Goal: Feedback & Contribution: Submit feedback/report problem

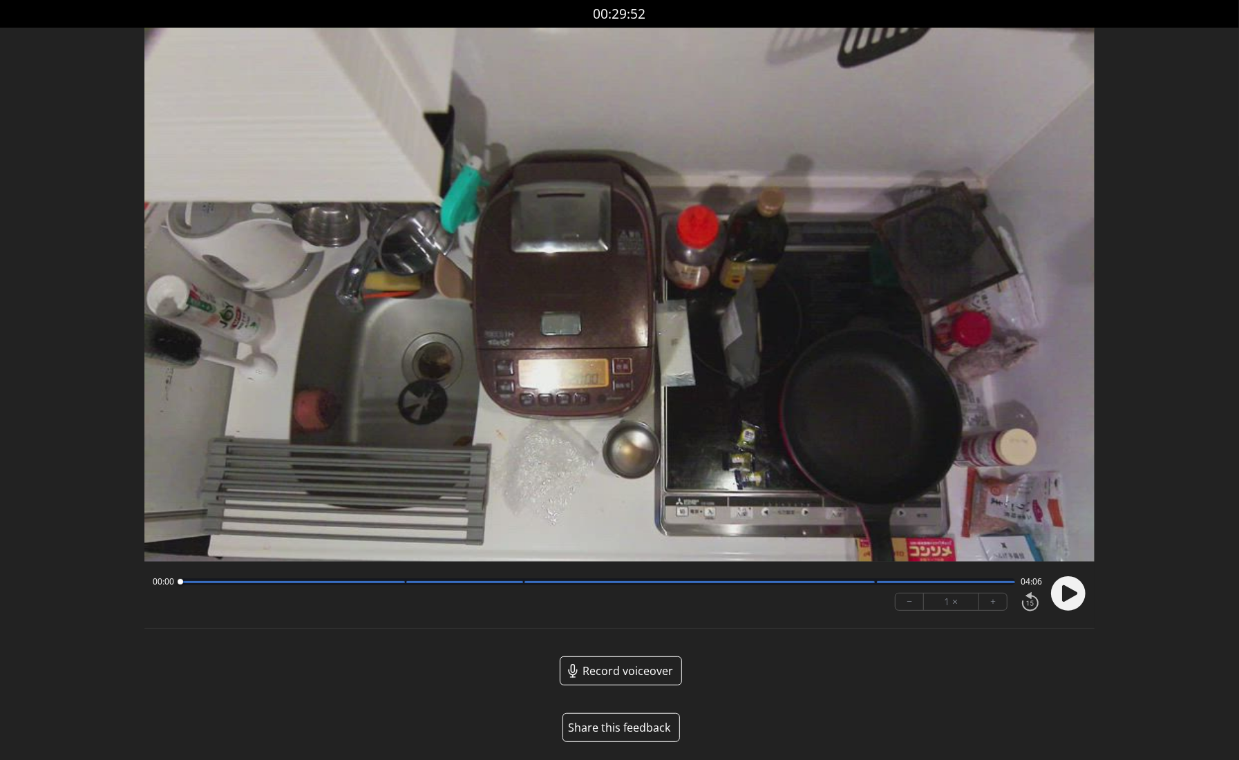
click at [620, 725] on button "Share this feedback" at bounding box center [620, 727] width 117 height 29
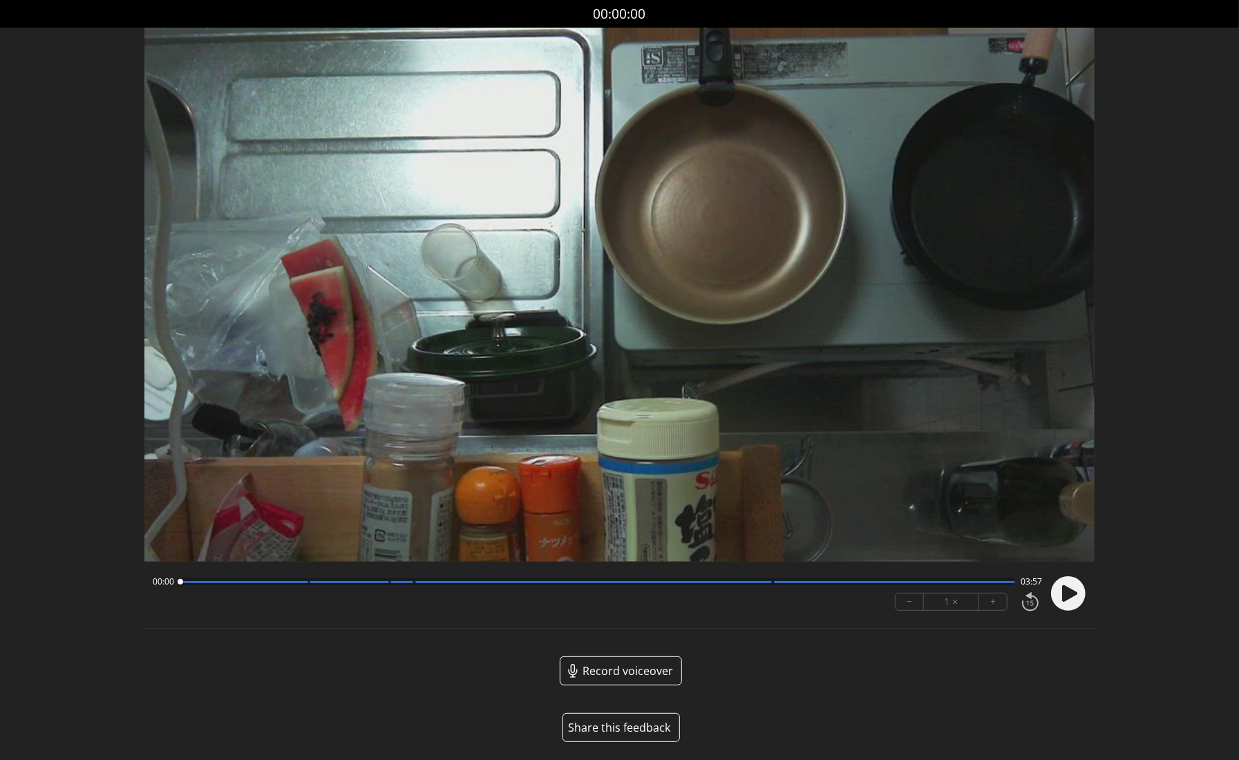
click at [630, 727] on button "Share this feedback" at bounding box center [620, 727] width 117 height 29
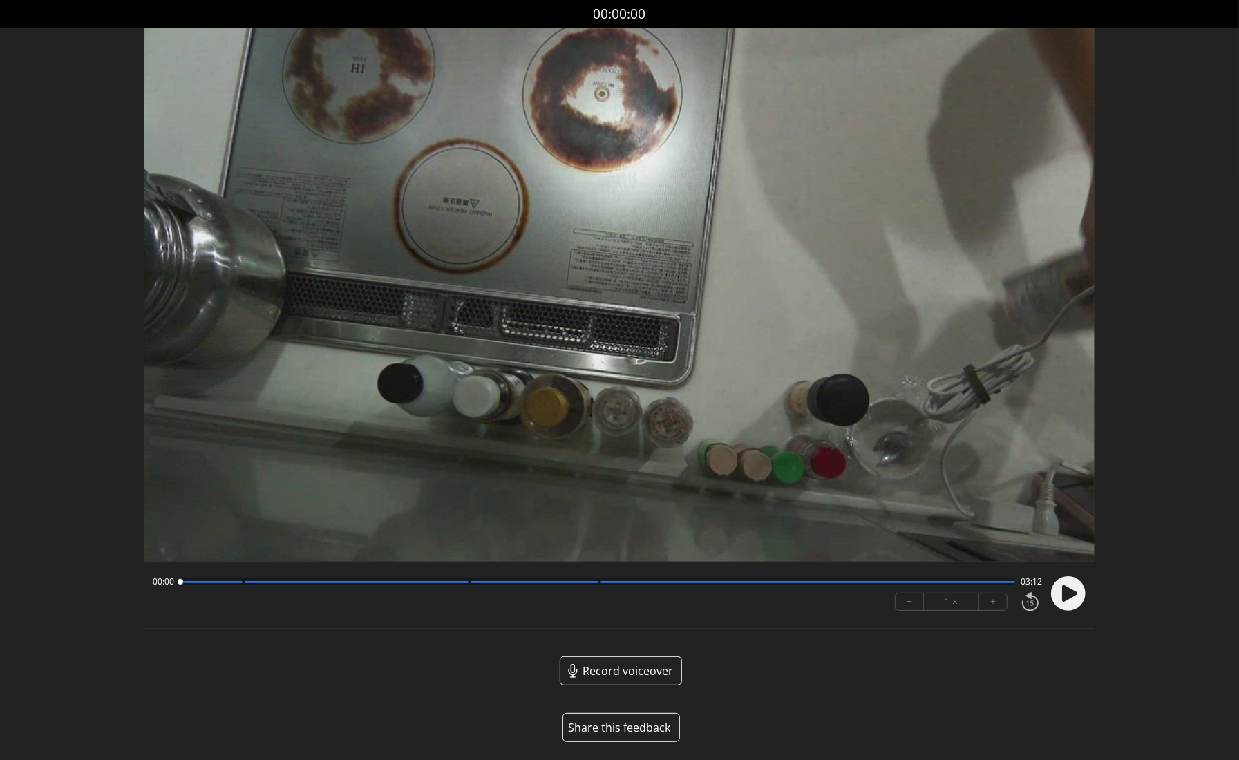
click at [624, 725] on button "Share this feedback" at bounding box center [620, 727] width 117 height 29
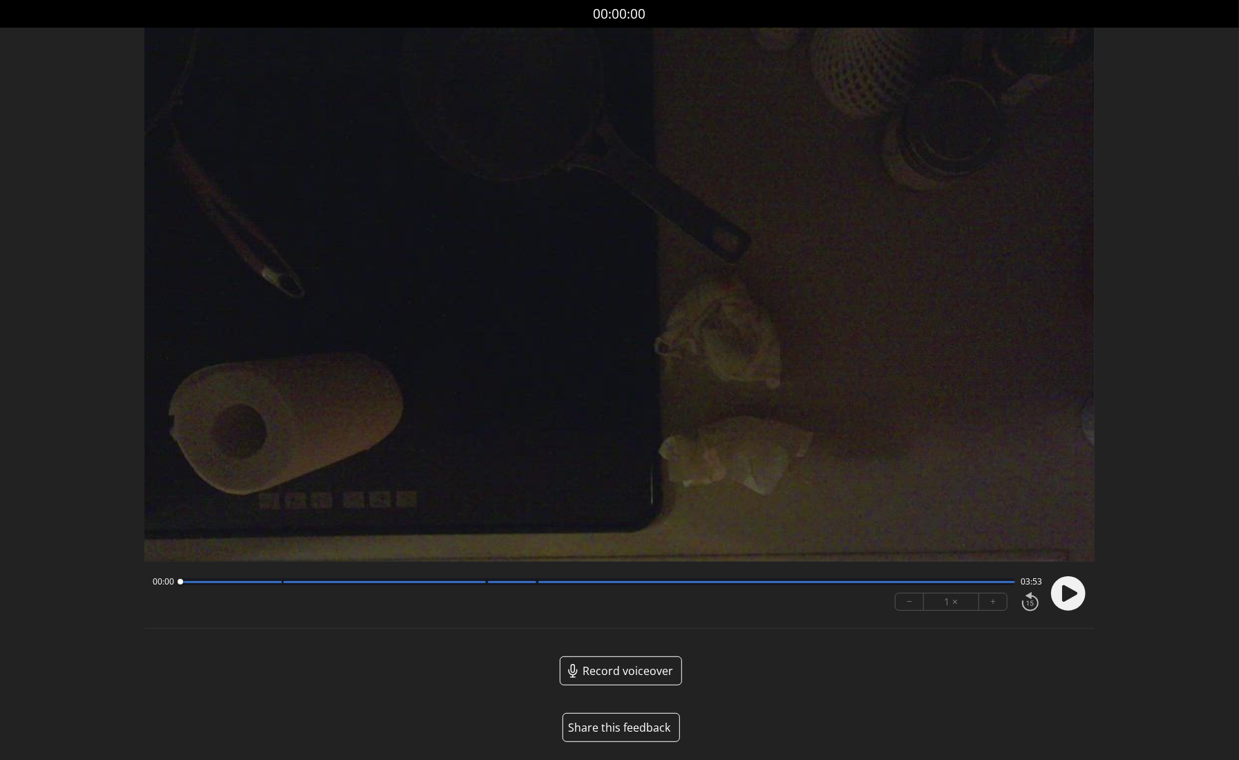
click at [621, 725] on button "Share this feedback" at bounding box center [620, 727] width 117 height 29
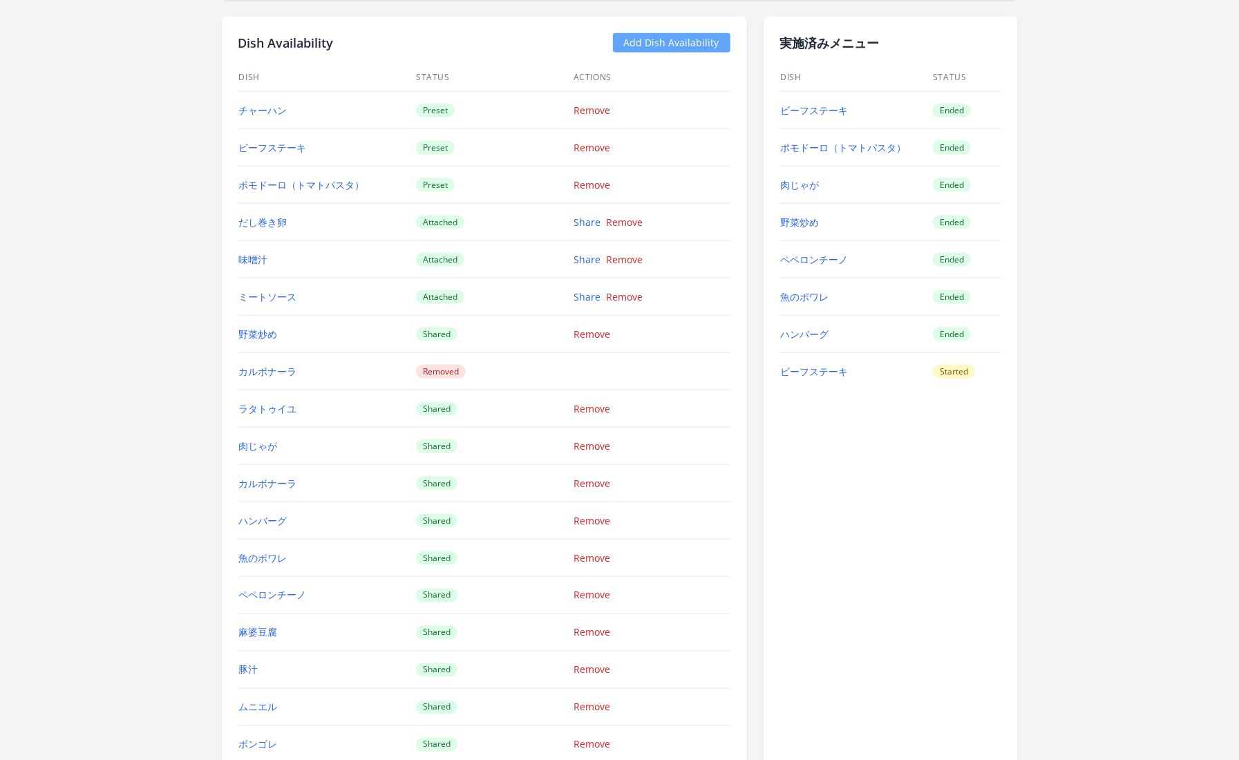
scroll to position [1266, 0]
click at [836, 102] on link "ビーフステーキ" at bounding box center [815, 108] width 68 height 13
click at [829, 363] on link "ビーフステーキ" at bounding box center [815, 369] width 68 height 13
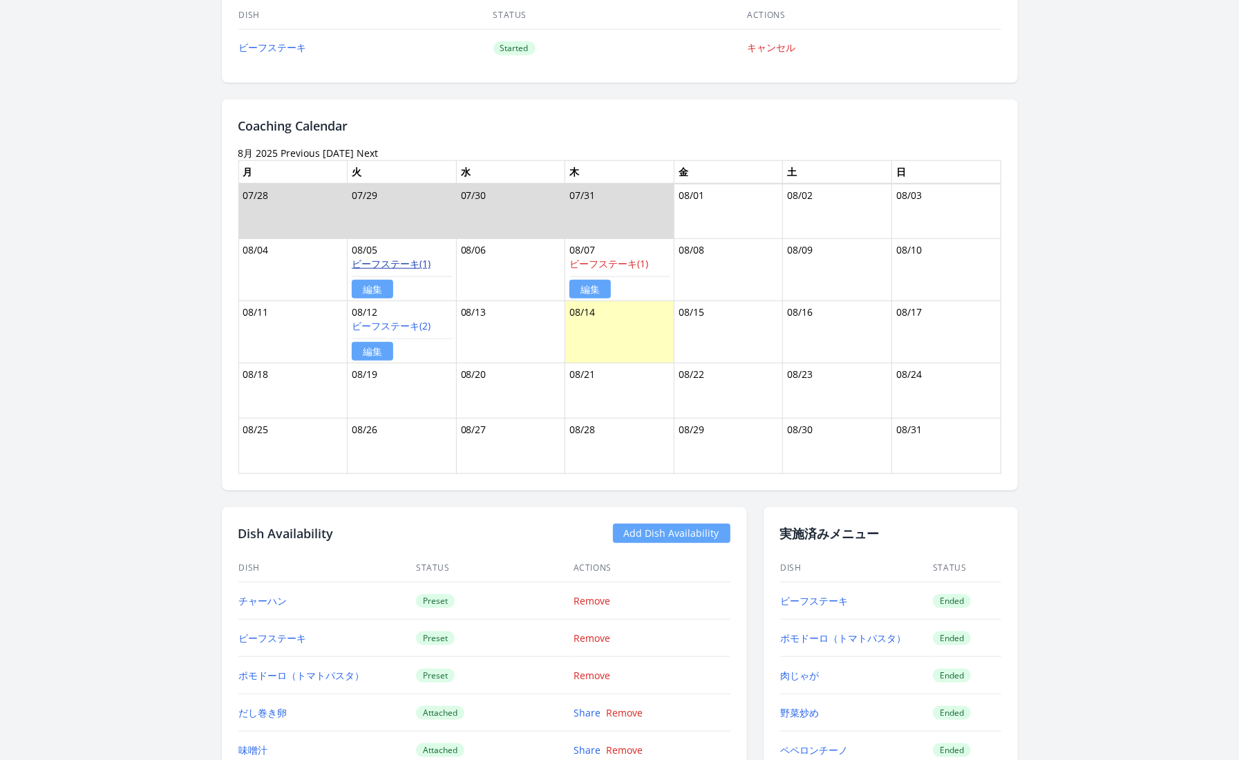
scroll to position [772, 0]
click at [409, 261] on link "ビーフステーキ(1)" at bounding box center [391, 264] width 79 height 13
click at [618, 261] on link "ビーフステーキ(1)" at bounding box center [608, 264] width 79 height 13
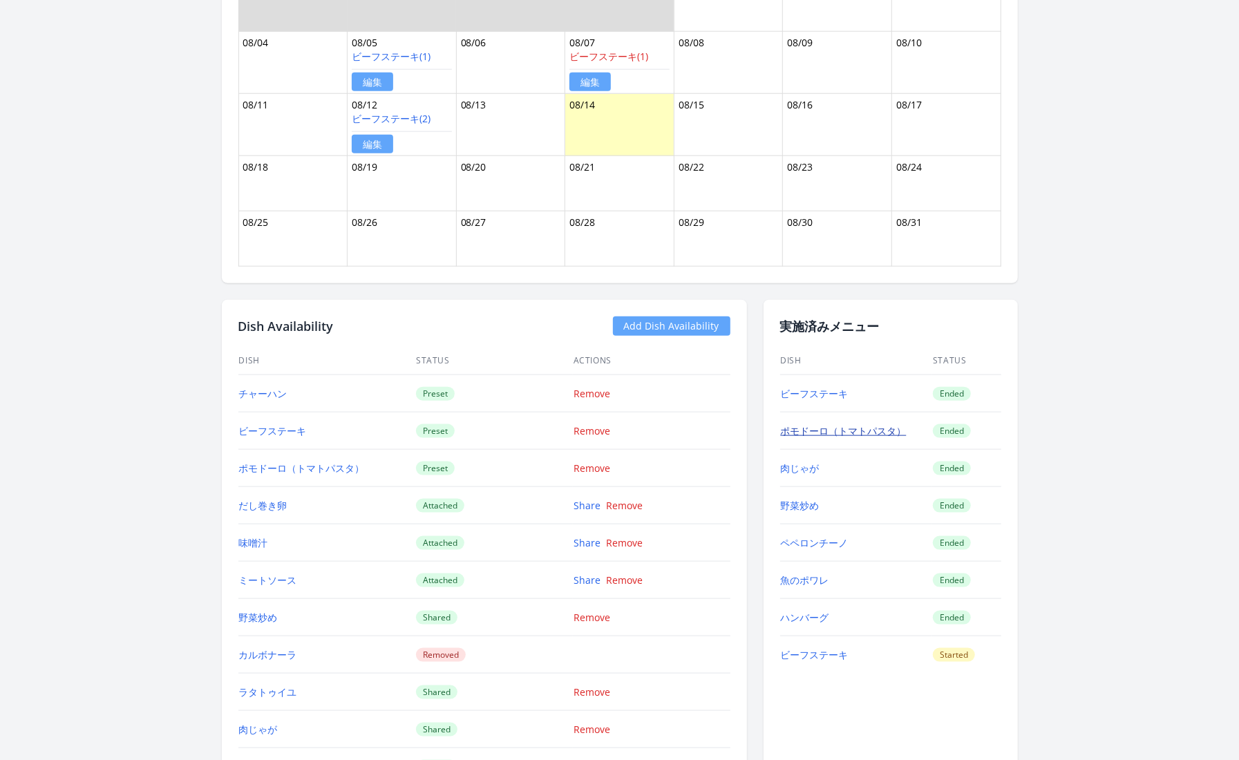
scroll to position [983, 0]
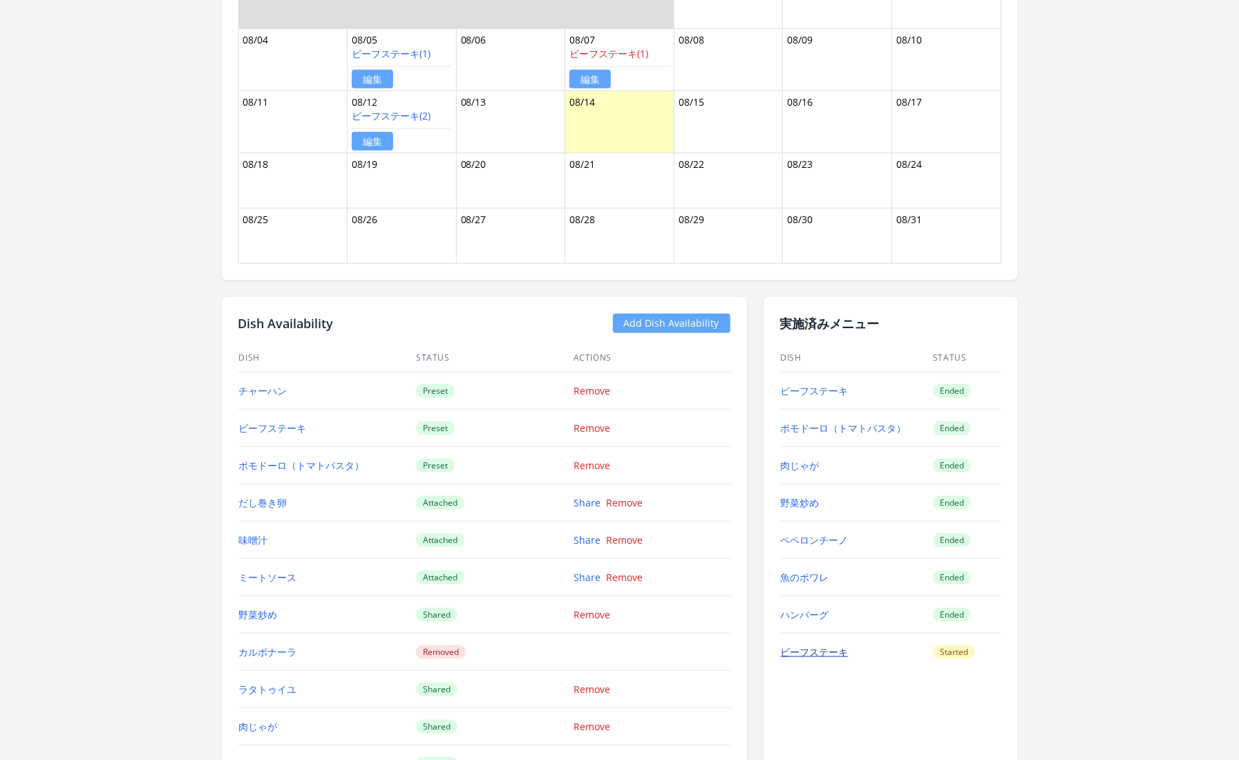
click at [833, 645] on link "ビーフステーキ" at bounding box center [815, 651] width 68 height 13
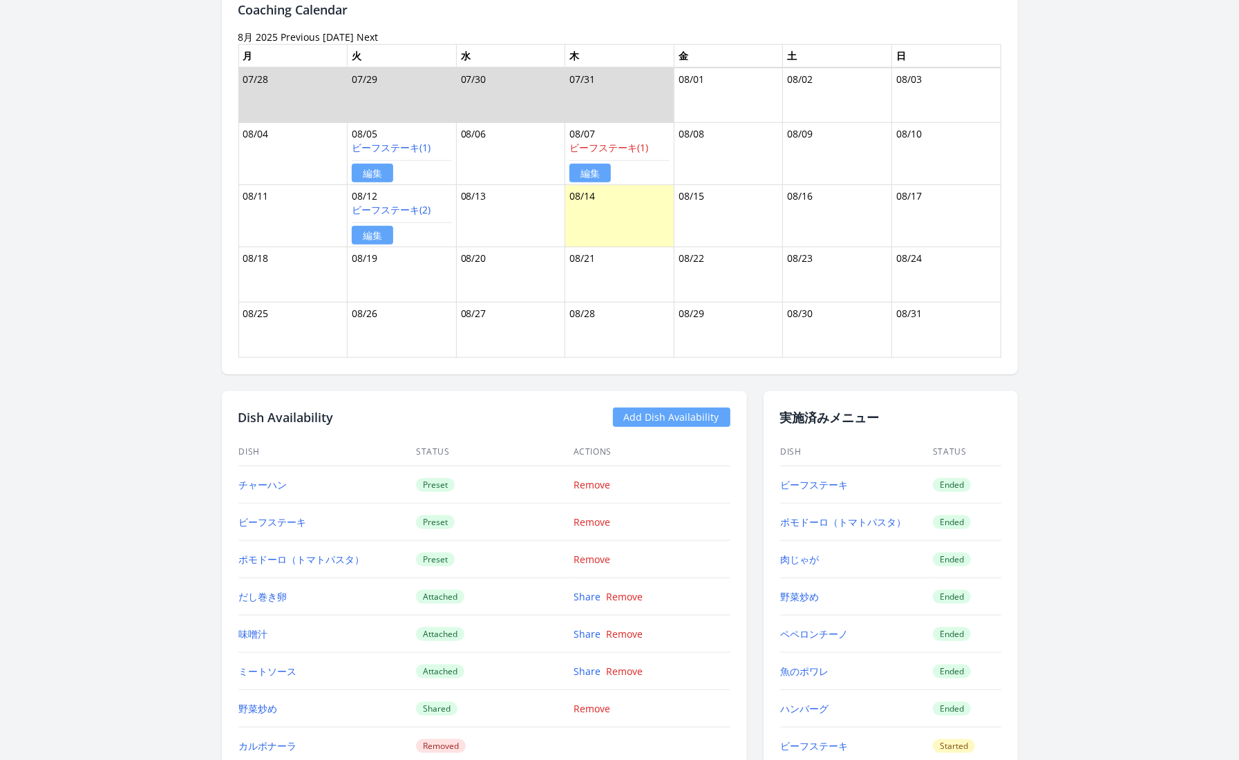
scroll to position [884, 0]
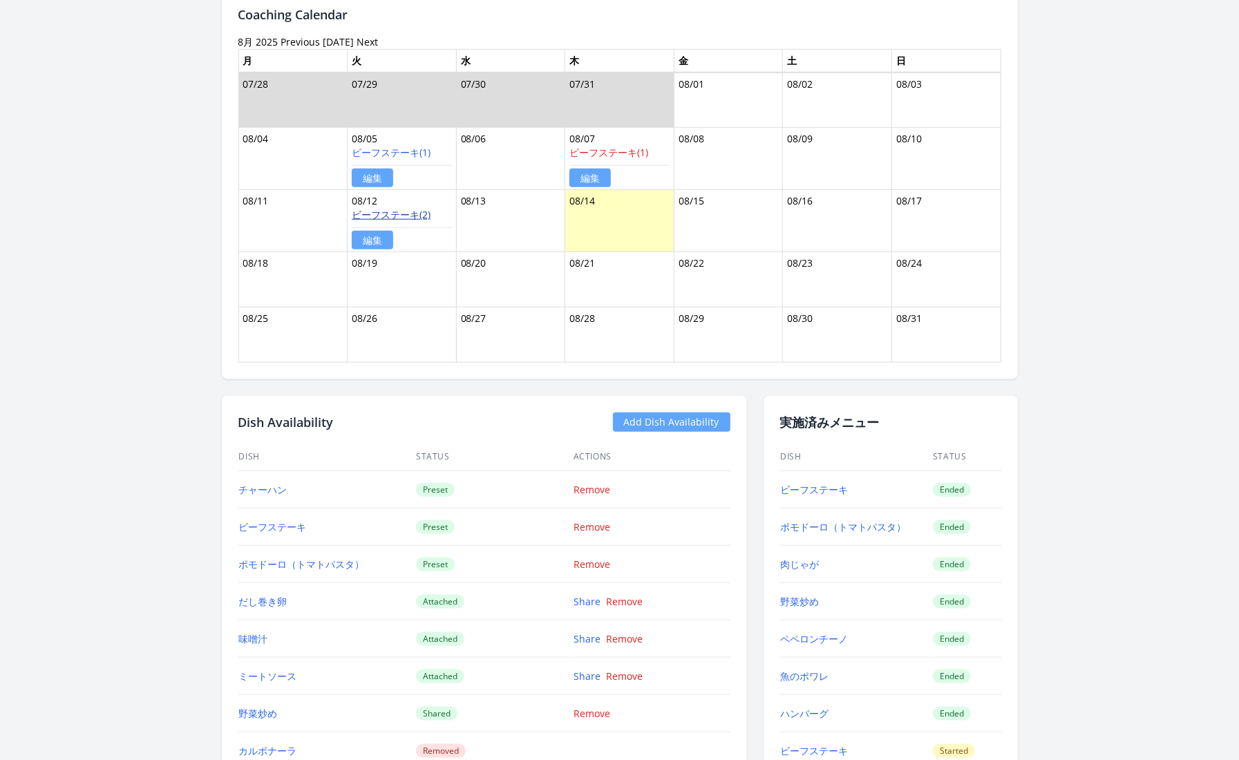
click at [394, 208] on link "ビーフステーキ(2)" at bounding box center [391, 214] width 79 height 13
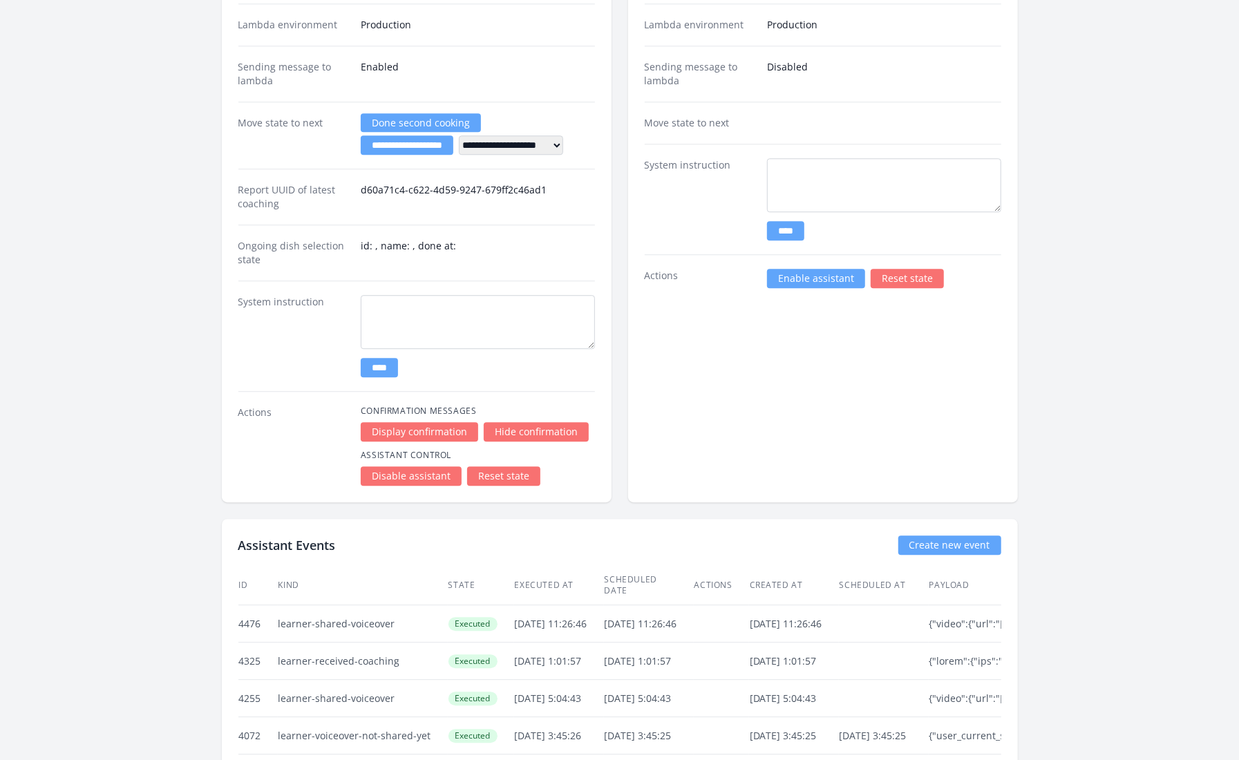
scroll to position [2420, 0]
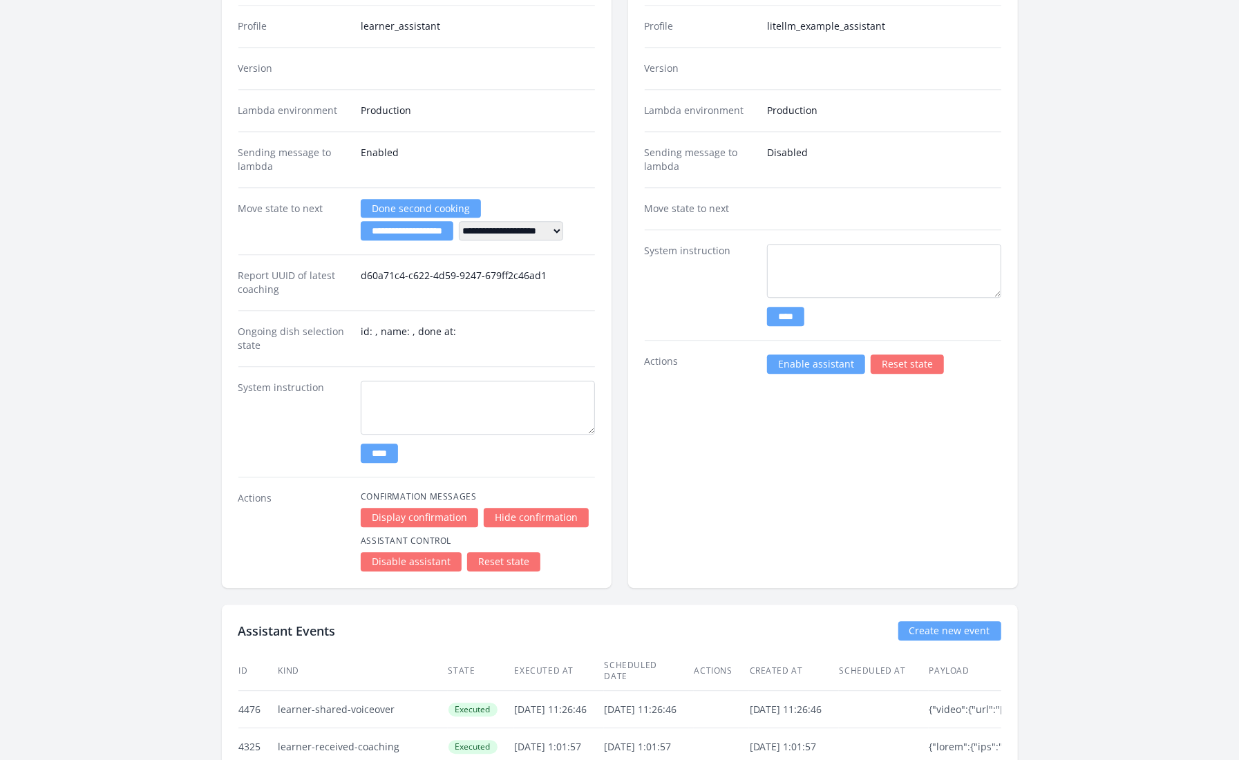
click at [810, 354] on link "Enable assistant" at bounding box center [816, 363] width 98 height 19
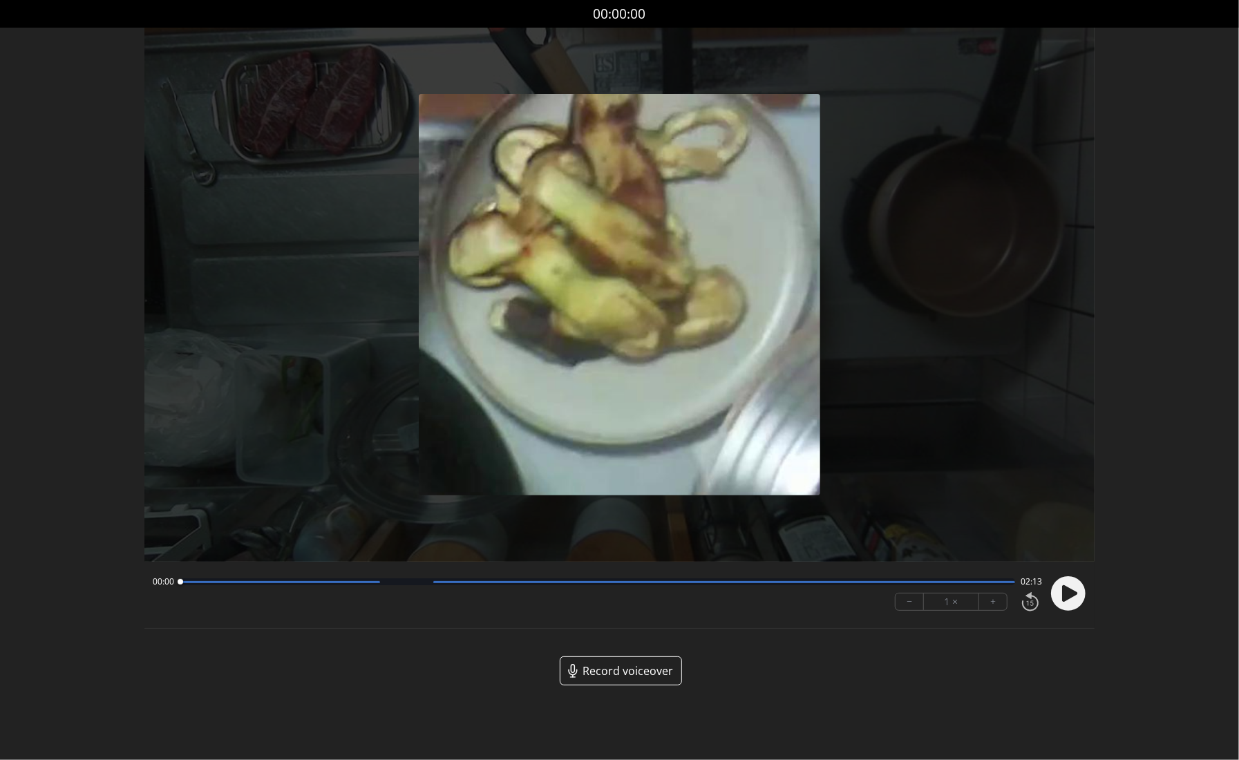
click at [625, 671] on span "Record voiceover" at bounding box center [627, 670] width 90 height 17
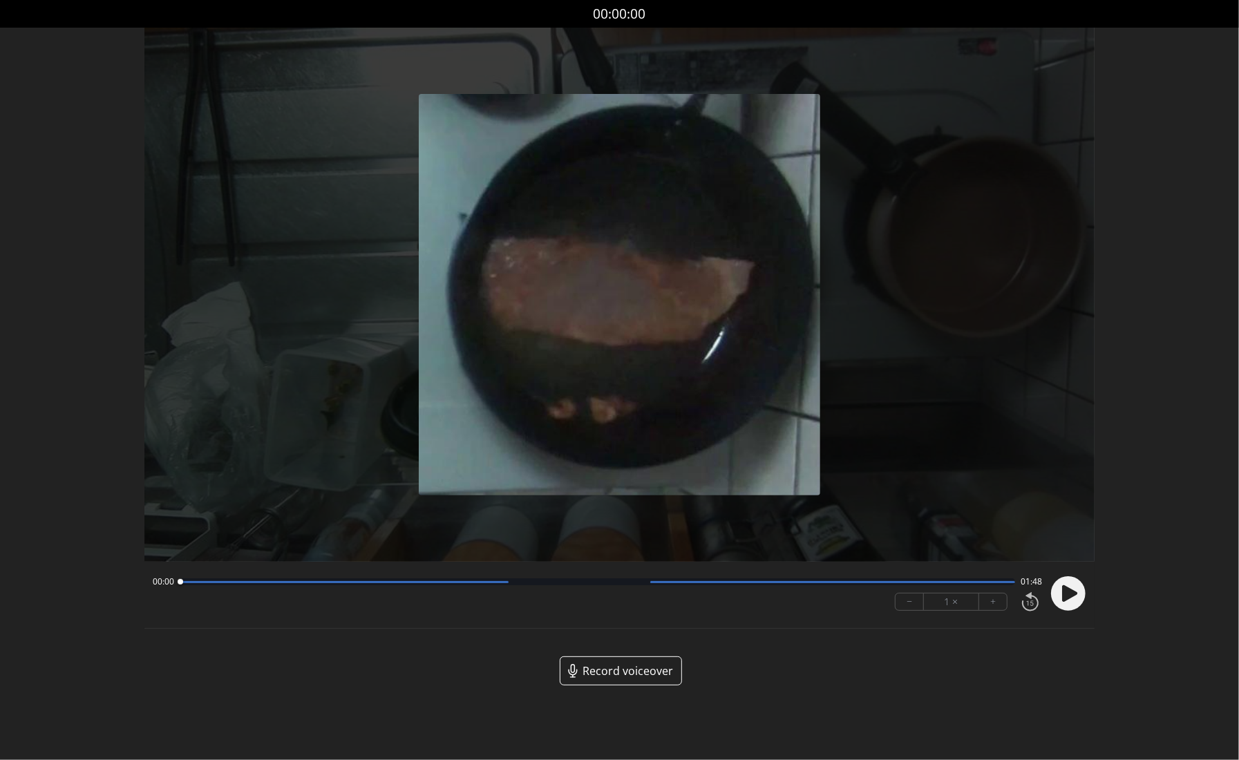
click at [624, 676] on span "Record voiceover" at bounding box center [627, 670] width 90 height 17
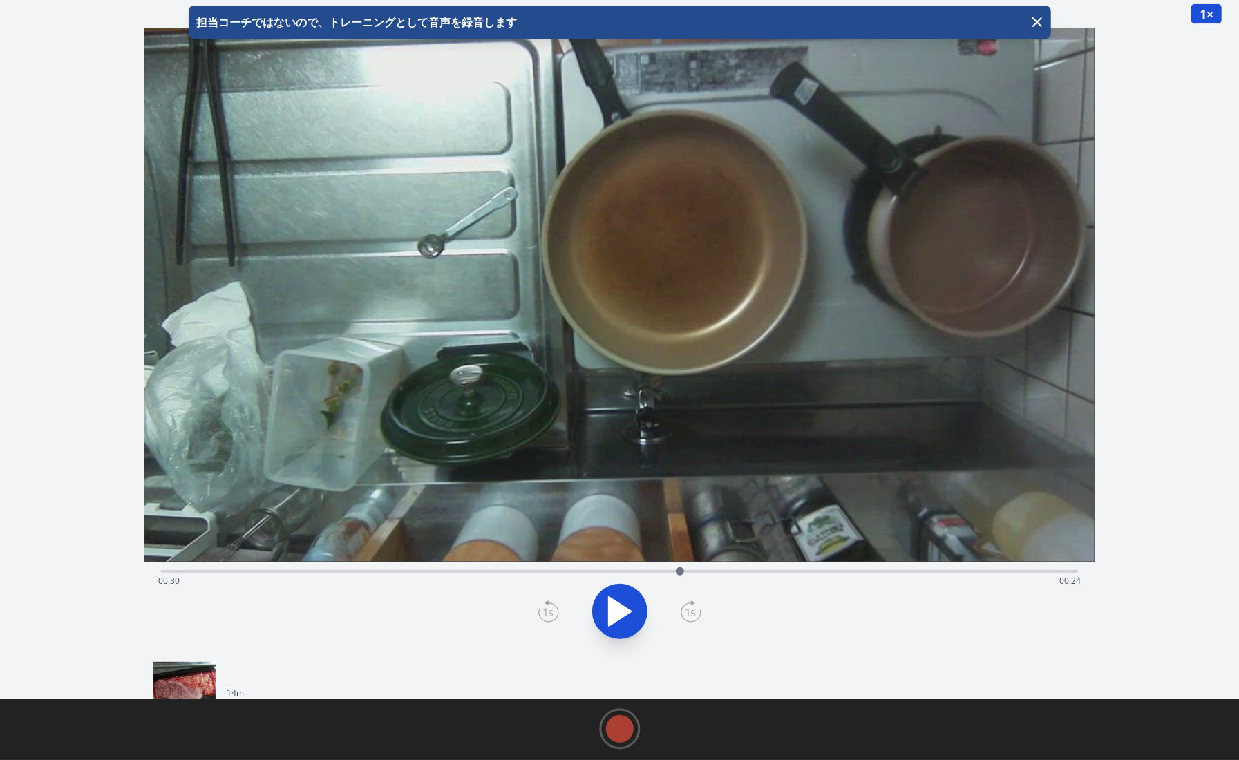
drag, startPoint x: 160, startPoint y: 573, endPoint x: 680, endPoint y: 550, distance: 520.0
click at [680, 550] on div "Time elapsed: 00:30 Time remaining: 00:24 View your cooking diary" at bounding box center [619, 340] width 950 height 625
click at [680, 567] on div at bounding box center [680, 571] width 8 height 8
